Goal: Task Accomplishment & Management: Use online tool/utility

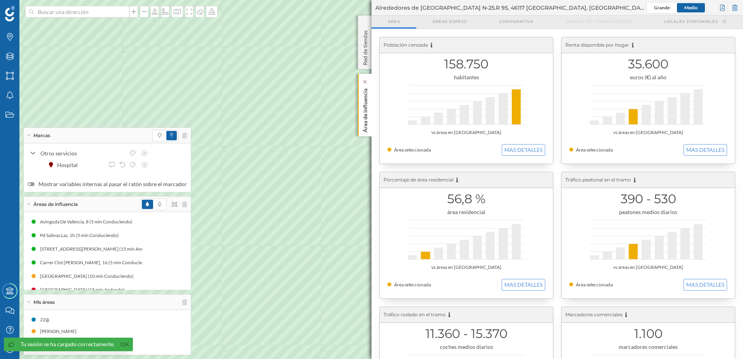
click at [364, 116] on p "Área de influencia" at bounding box center [365, 108] width 8 height 47
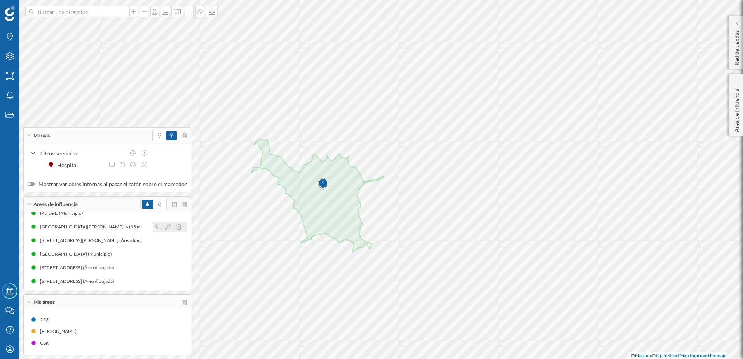
scroll to position [200, 0]
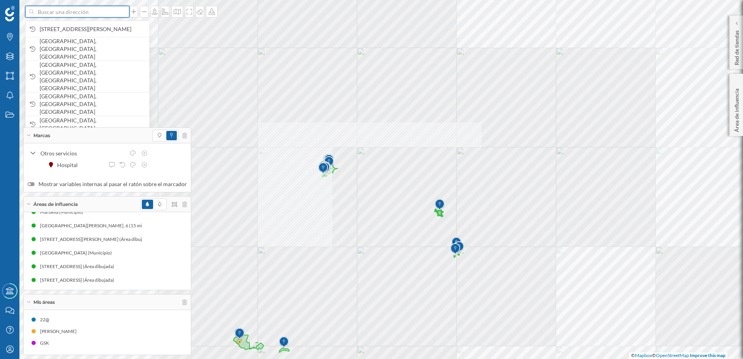
click at [69, 14] on input at bounding box center [77, 12] width 87 height 12
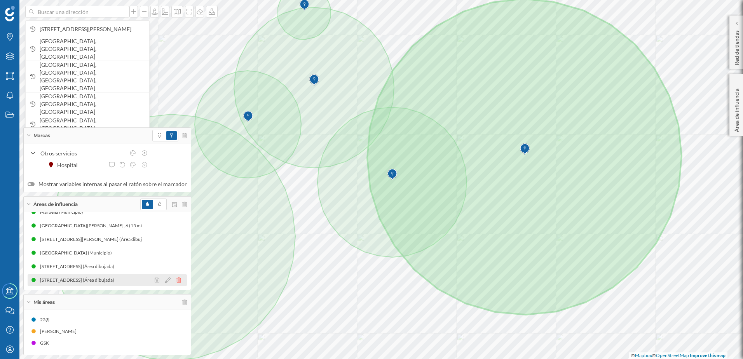
click at [176, 280] on icon at bounding box center [178, 279] width 5 height 5
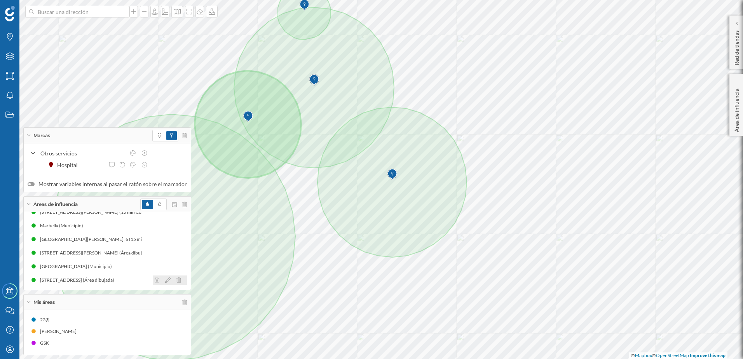
scroll to position [186, 0]
click at [176, 278] on icon at bounding box center [178, 279] width 5 height 5
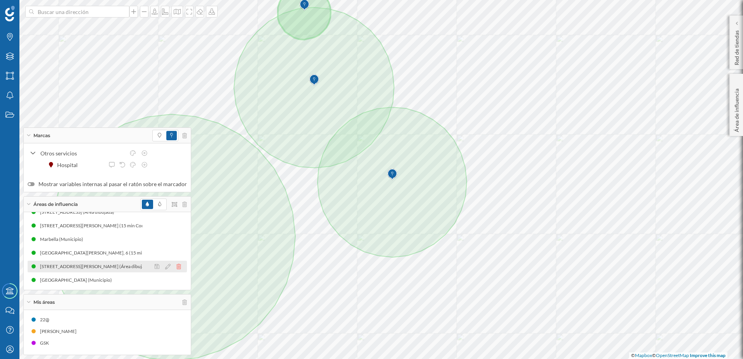
click at [176, 267] on icon at bounding box center [178, 266] width 5 height 5
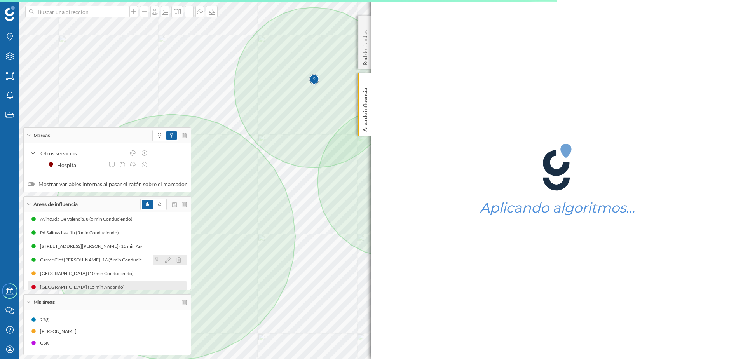
scroll to position [0, 0]
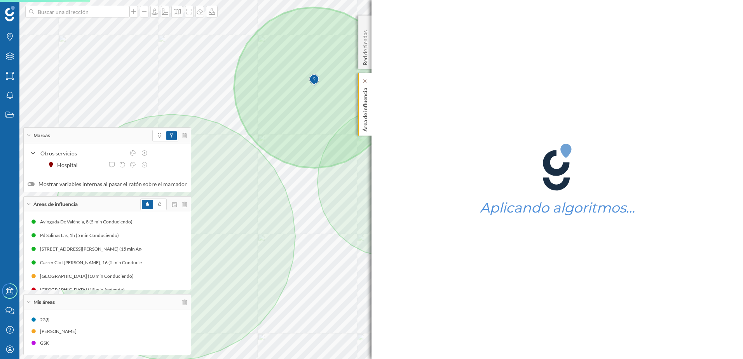
click at [371, 111] on div "Área de influencia" at bounding box center [365, 104] width 14 height 63
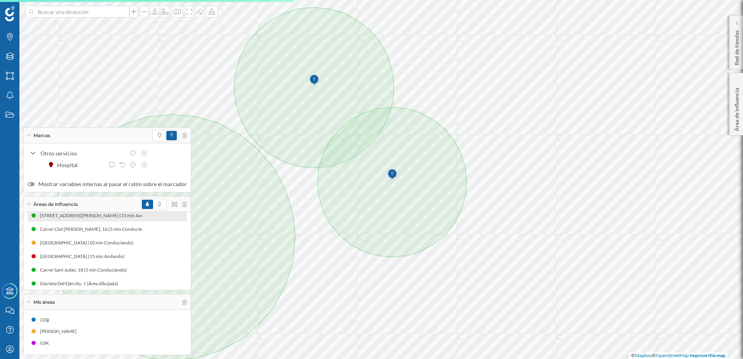
scroll to position [155, 0]
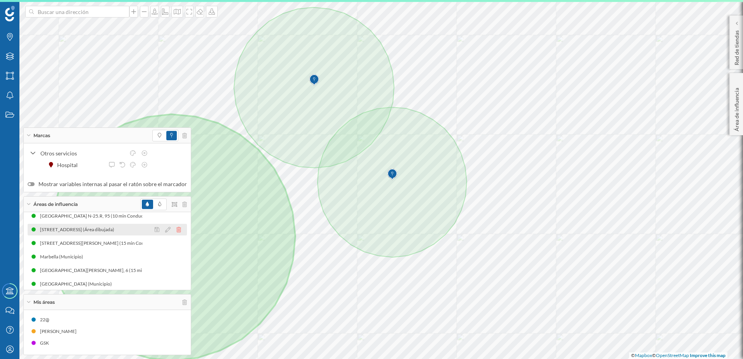
click at [176, 229] on icon at bounding box center [178, 229] width 5 height 5
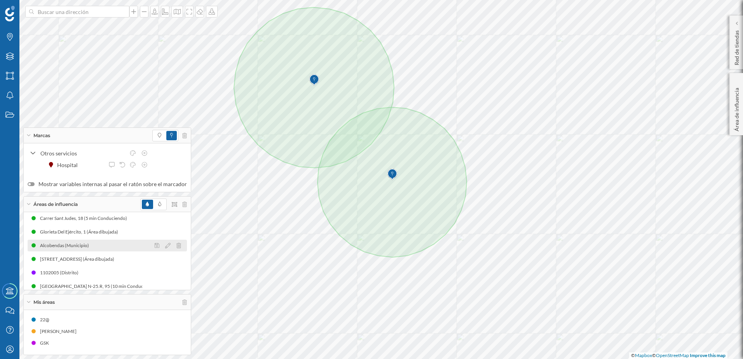
scroll to position [68, 0]
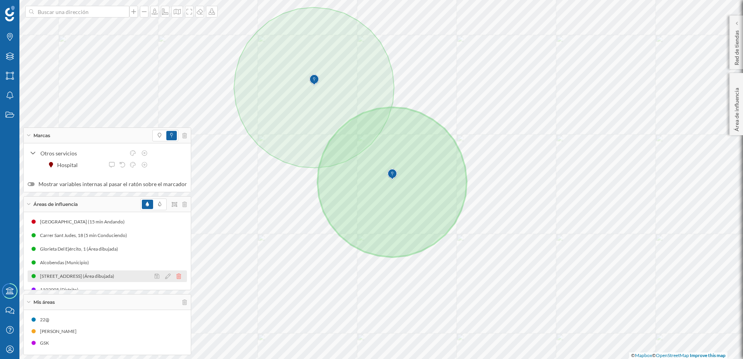
click at [176, 277] on icon at bounding box center [178, 275] width 5 height 5
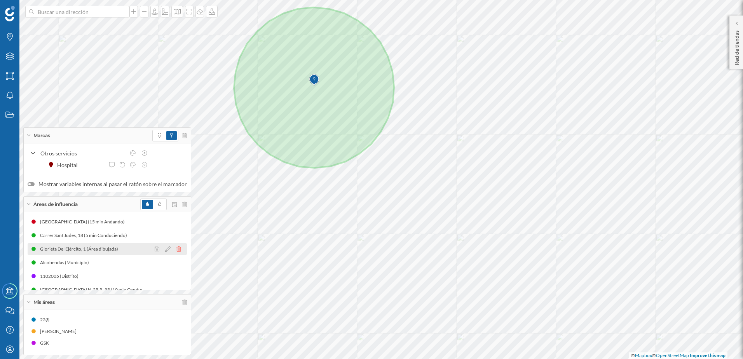
click at [176, 248] on icon at bounding box center [178, 248] width 5 height 5
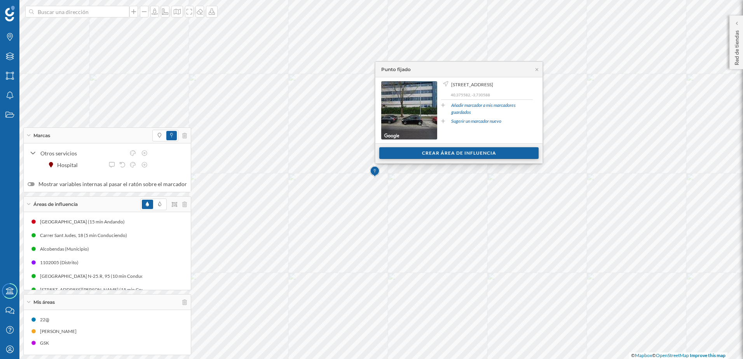
click at [452, 152] on div "Crear área de influencia" at bounding box center [458, 153] width 159 height 12
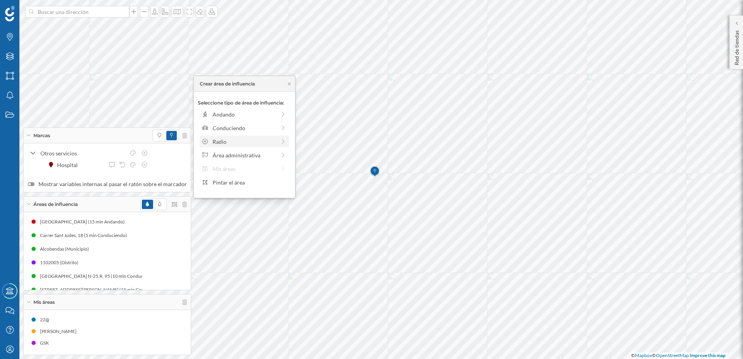
click at [262, 144] on div "Radio" at bounding box center [243, 141] width 63 height 8
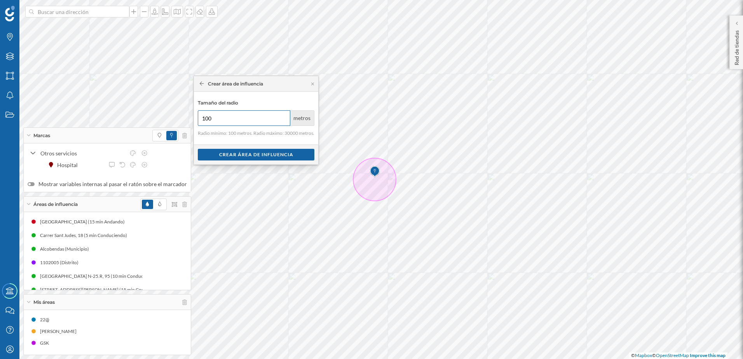
click at [238, 119] on input "100" at bounding box center [244, 118] width 92 height 16
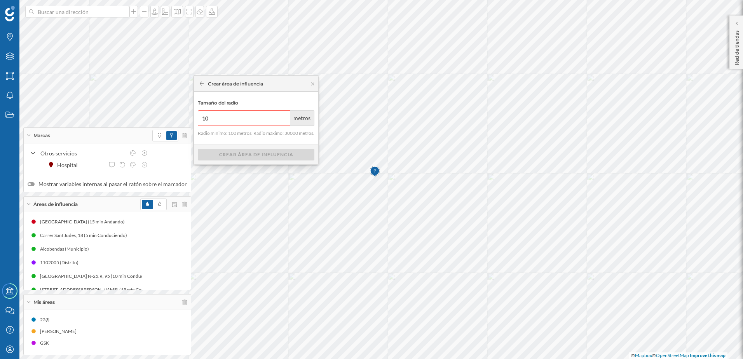
type input "1"
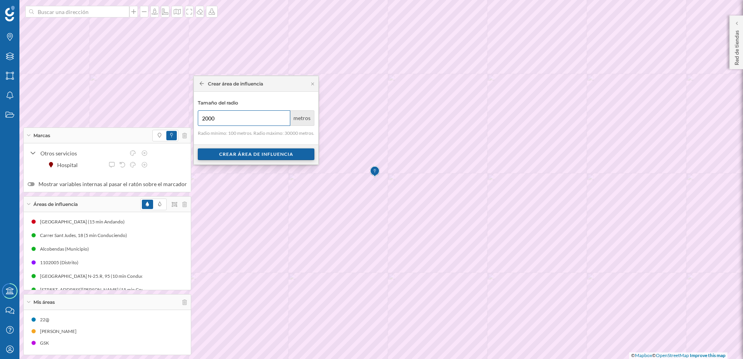
type input "2000"
click at [258, 154] on div "Crear área de influencia" at bounding box center [256, 154] width 117 height 12
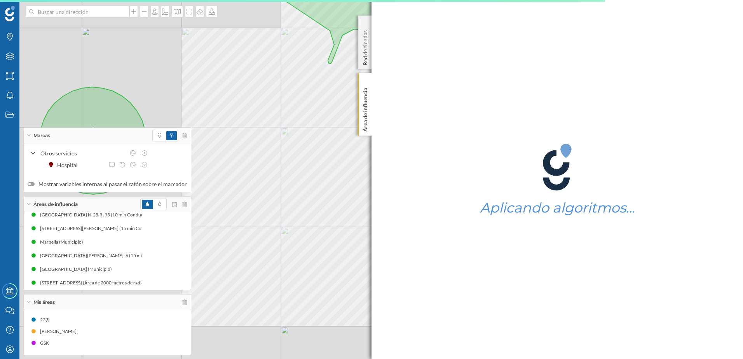
scroll to position [132, 0]
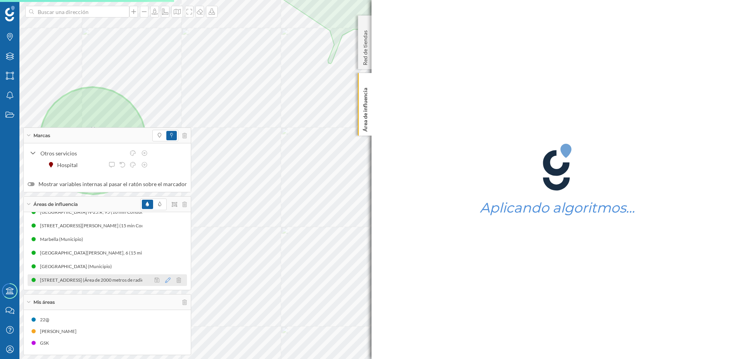
click at [165, 280] on icon at bounding box center [167, 279] width 5 height 5
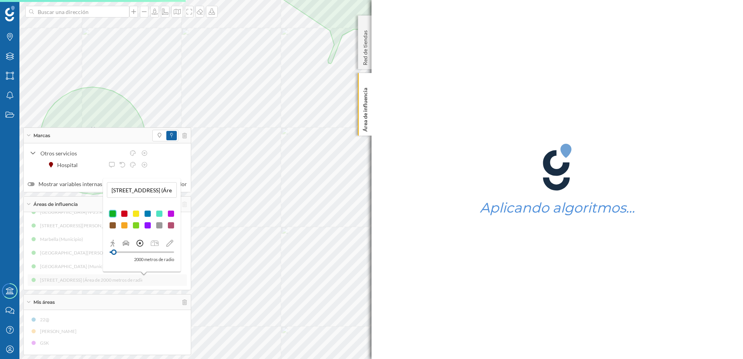
click at [171, 214] on div at bounding box center [171, 214] width 8 height 8
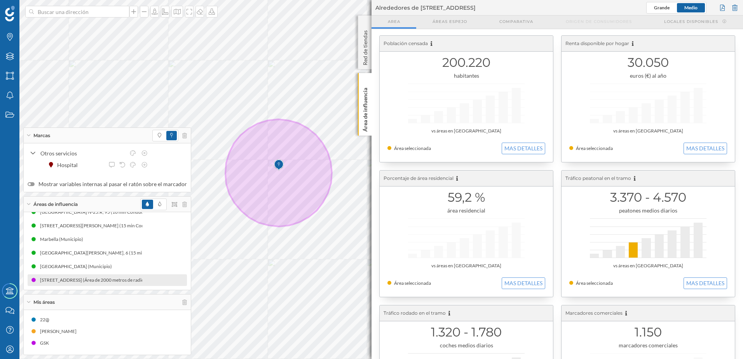
scroll to position [0, 0]
click at [515, 285] on button "MAS DETALLES" at bounding box center [522, 285] width 43 height 12
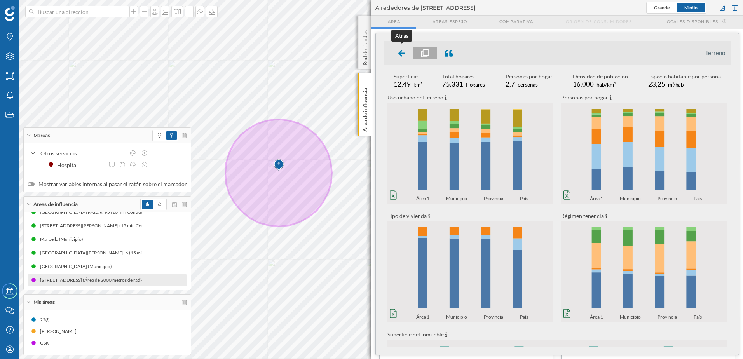
click at [405, 54] on div at bounding box center [401, 53] width 23 height 12
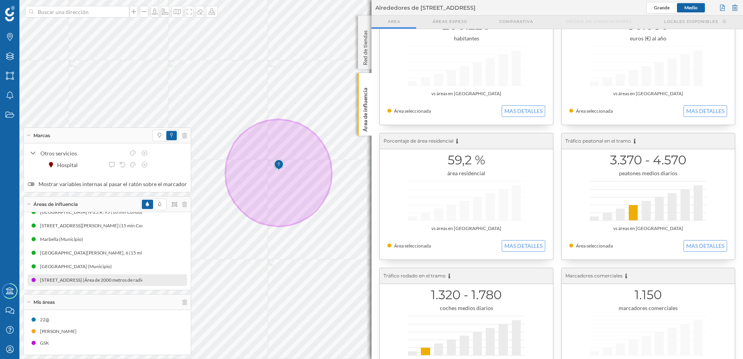
scroll to position [78, 0]
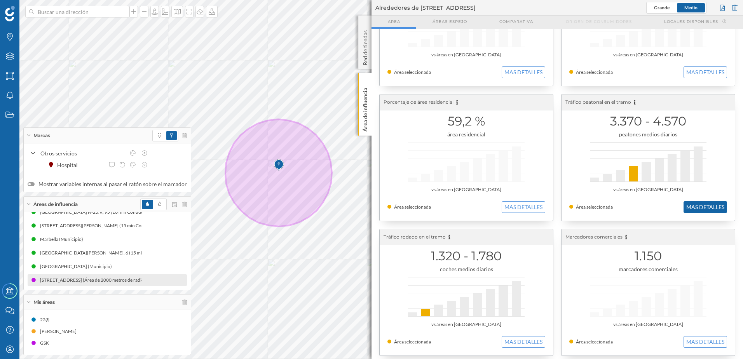
click at [693, 212] on button "MAS DETALLES" at bounding box center [704, 207] width 43 height 12
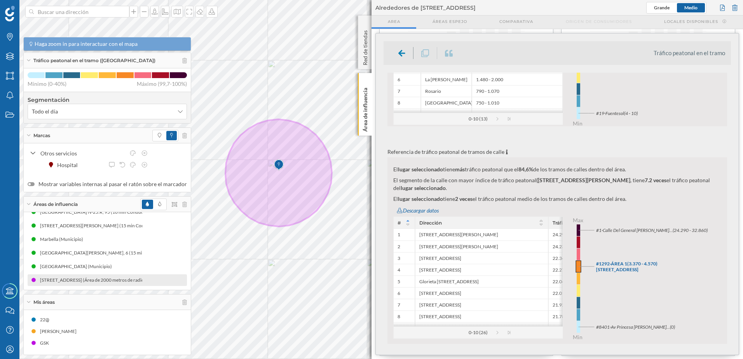
scroll to position [472, 0]
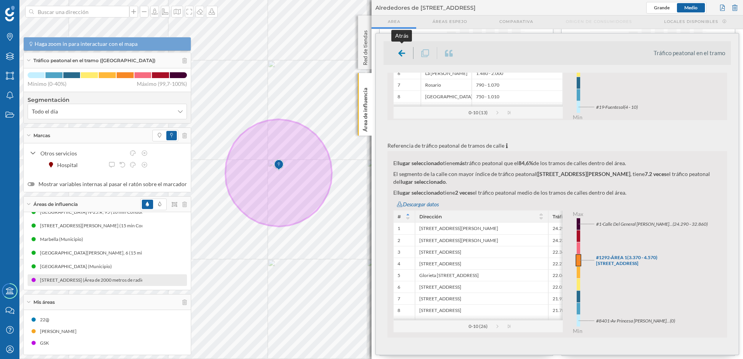
click at [398, 54] on icon at bounding box center [401, 53] width 7 height 8
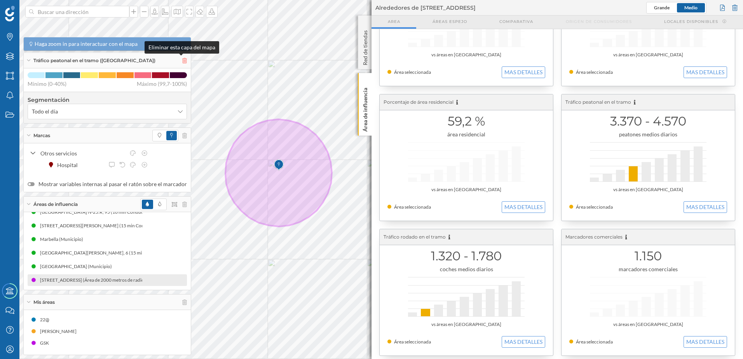
click at [182, 58] on icon at bounding box center [184, 60] width 5 height 5
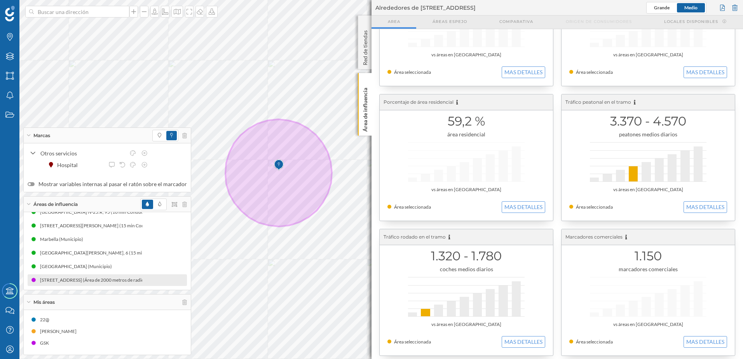
scroll to position [82, 0]
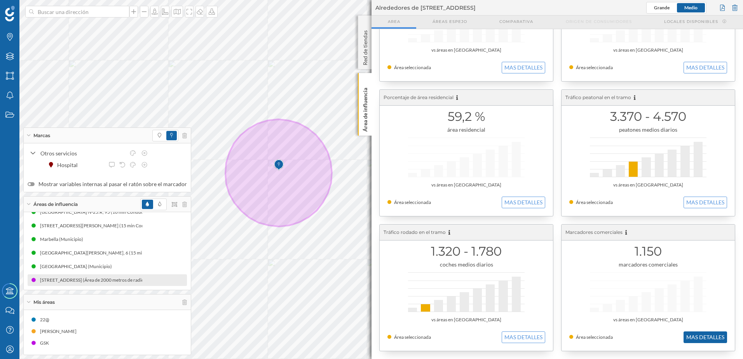
click at [704, 337] on button "MAS DETALLES" at bounding box center [704, 337] width 43 height 12
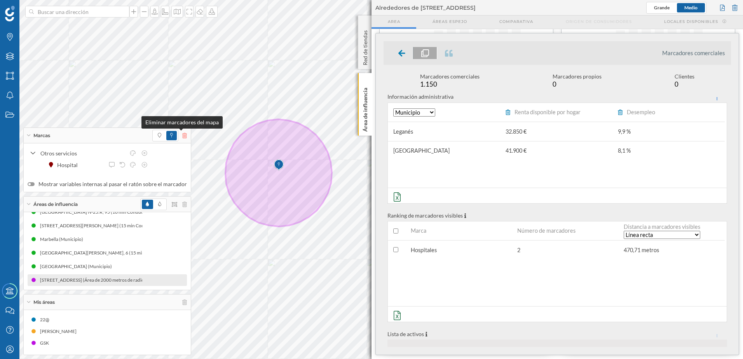
click at [182, 136] on icon at bounding box center [184, 135] width 5 height 5
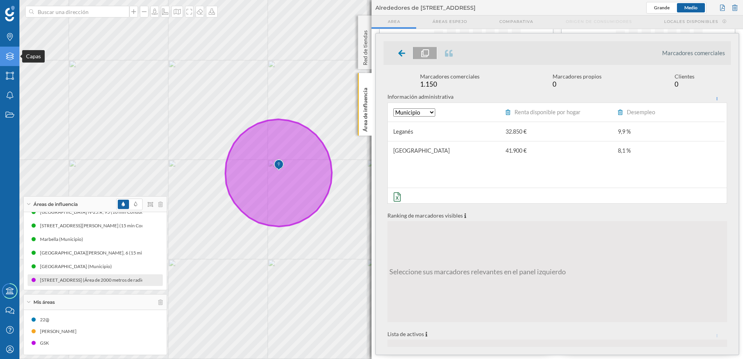
click at [11, 57] on icon at bounding box center [10, 56] width 8 height 8
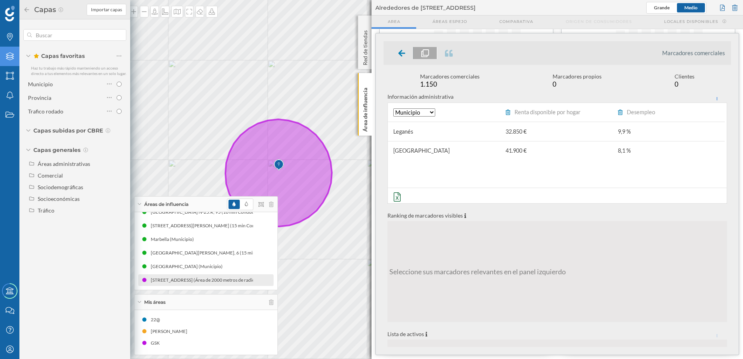
click at [10, 57] on icon "Capas" at bounding box center [10, 56] width 10 height 8
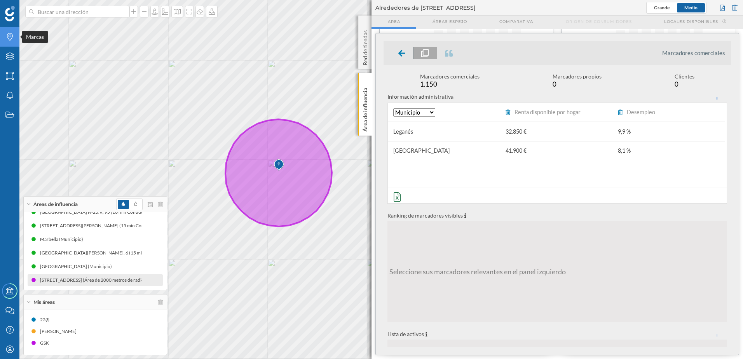
click at [9, 42] on div "Marcas" at bounding box center [9, 36] width 19 height 19
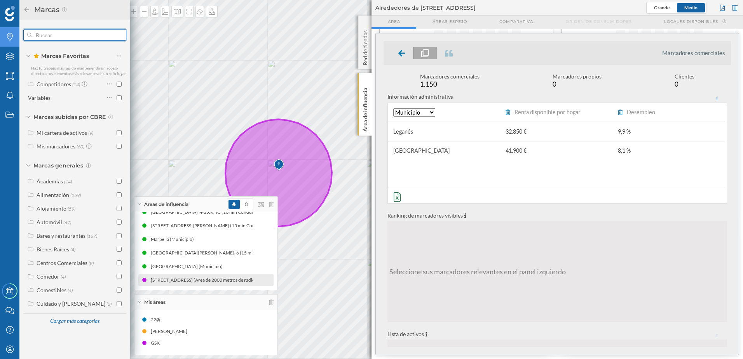
click at [57, 37] on input "text" at bounding box center [75, 35] width 86 height 16
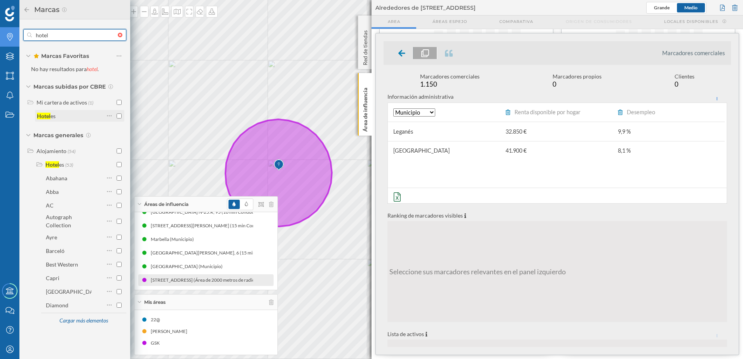
type input "hotel"
click at [122, 117] on div "Hotel es" at bounding box center [79, 116] width 89 height 12
checkbox input "true"
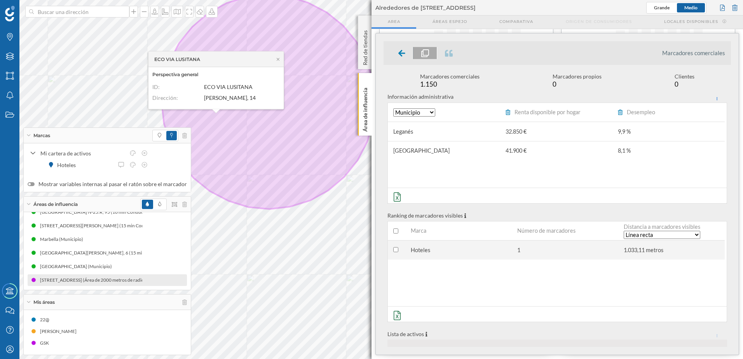
click at [447, 252] on div "Hoteles" at bounding box center [458, 249] width 106 height 19
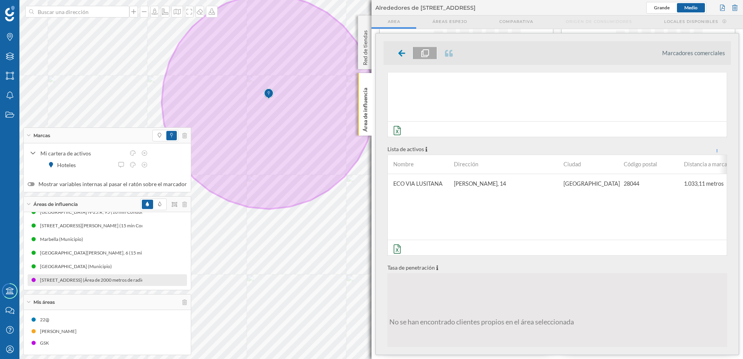
scroll to position [194, 0]
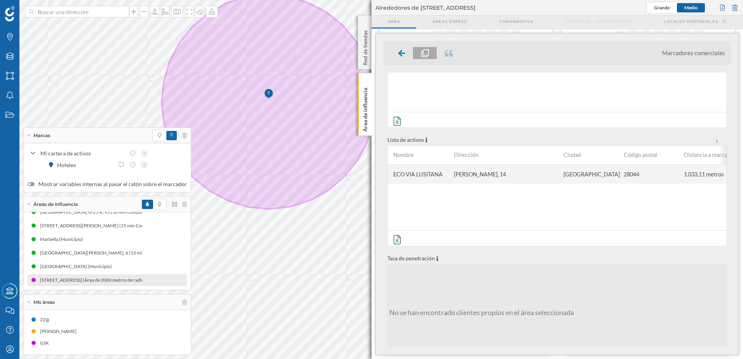
click at [506, 176] on span "[PERSON_NAME], 14" at bounding box center [480, 174] width 52 height 7
click at [434, 178] on div "ECO VIA LUSITANA" at bounding box center [418, 174] width 61 height 19
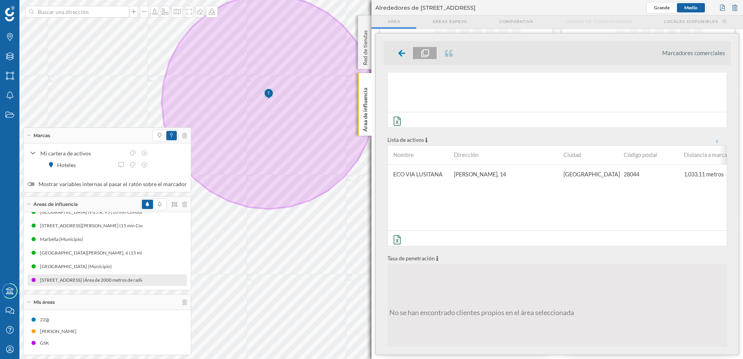
click at [423, 284] on div "No se han encontrado clientes propios en el área seleccionada" at bounding box center [481, 312] width 184 height 77
drag, startPoint x: 423, startPoint y: 284, endPoint x: 485, endPoint y: 261, distance: 66.1
click at [485, 261] on p "Tasa de penetración" at bounding box center [556, 258] width 339 height 8
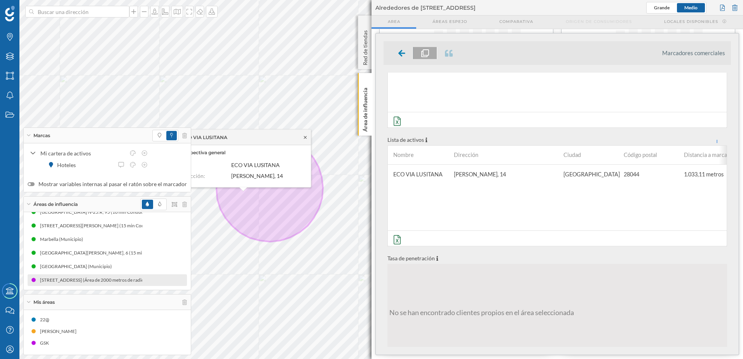
click at [303, 135] on icon at bounding box center [305, 137] width 6 height 5
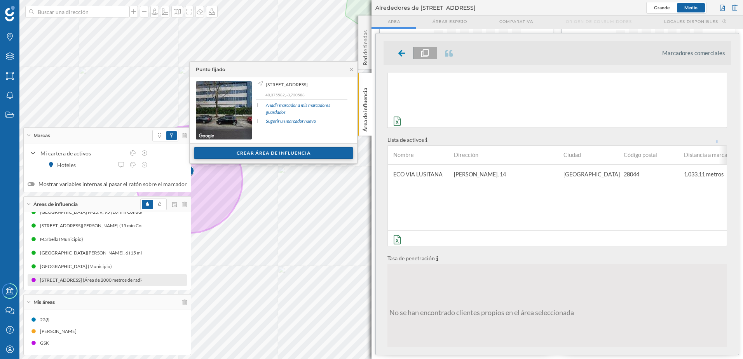
click at [252, 154] on div "Crear área de influencia" at bounding box center [273, 153] width 159 height 12
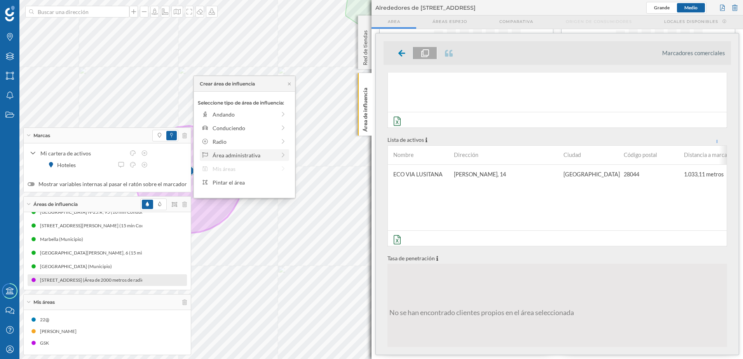
click at [248, 151] on div "Área administrativa" at bounding box center [243, 155] width 63 height 8
click at [228, 154] on div "Distrito" at bounding box center [250, 155] width 77 height 8
